Goal: Find specific fact: Find contact information

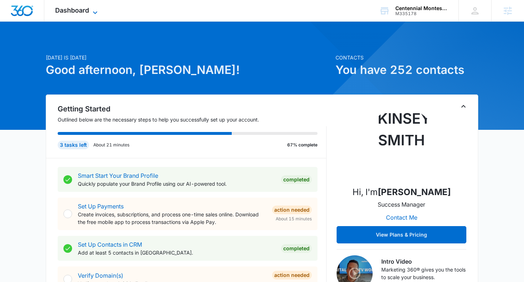
click at [93, 9] on icon at bounding box center [95, 12] width 9 height 9
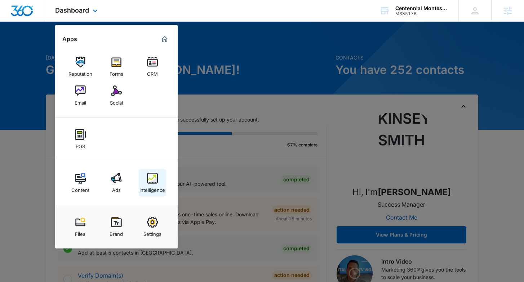
click at [156, 185] on div "Intelligence" at bounding box center [152, 187] width 26 height 9
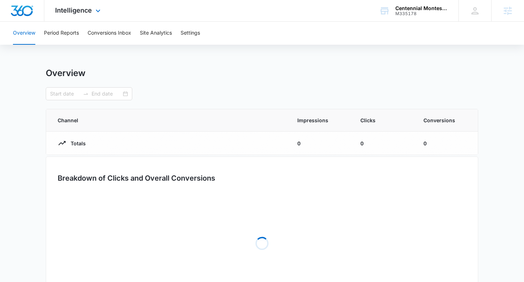
type input "[DATE]"
click at [199, 32] on button "Settings" at bounding box center [189, 33] width 19 height 23
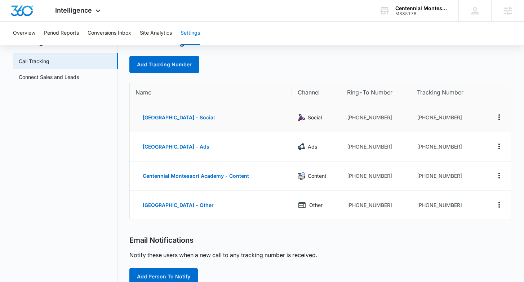
scroll to position [32, 0]
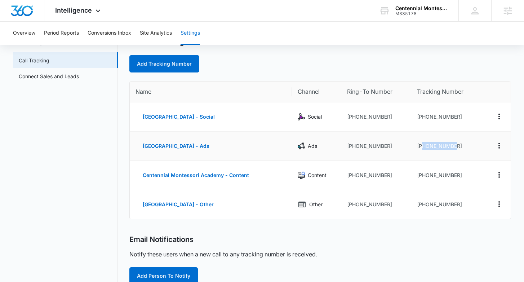
drag, startPoint x: 421, startPoint y: 144, endPoint x: 455, endPoint y: 145, distance: 33.9
click at [455, 145] on td "[PHONE_NUMBER]" at bounding box center [446, 145] width 71 height 29
copy td "7205471286"
